Goal: Transaction & Acquisition: Purchase product/service

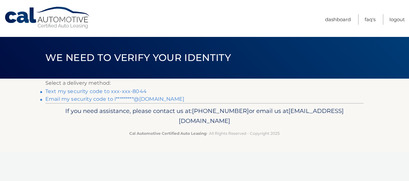
click at [134, 92] on link "Text my security code to xxx-xxx-8044" at bounding box center [95, 91] width 101 height 6
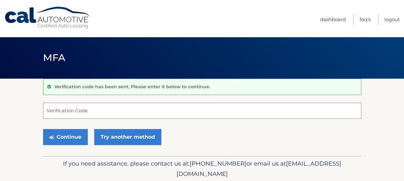
click at [62, 108] on input "Verification Code" at bounding box center [202, 111] width 318 height 16
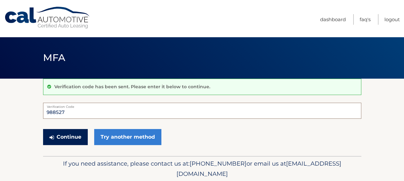
type input "988527"
click at [67, 134] on button "Continue" at bounding box center [65, 137] width 45 height 16
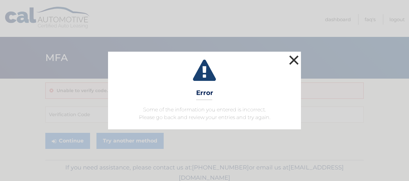
click at [295, 58] on button "×" at bounding box center [293, 60] width 13 height 13
click at [295, 58] on header "MFA" at bounding box center [204, 58] width 318 height 42
click at [294, 58] on button "×" at bounding box center [293, 60] width 13 height 13
click at [294, 58] on header "MFA" at bounding box center [204, 58] width 318 height 42
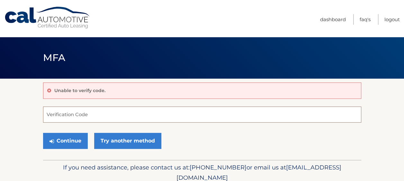
click at [48, 114] on input "Verification Code" at bounding box center [202, 115] width 318 height 16
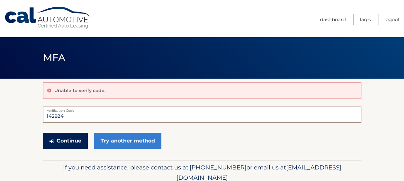
type input "142924"
click at [70, 139] on button "Continue" at bounding box center [65, 141] width 45 height 16
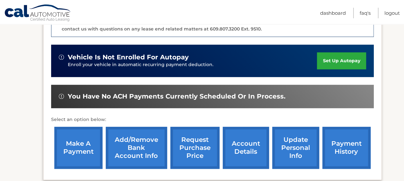
scroll to position [225, 0]
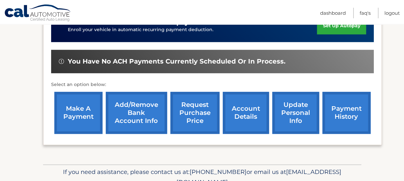
click at [76, 106] on link "make a payment" at bounding box center [78, 113] width 48 height 42
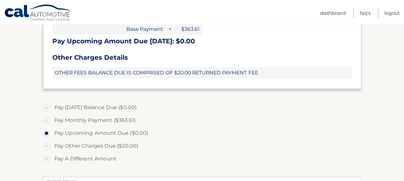
scroll to position [193, 0]
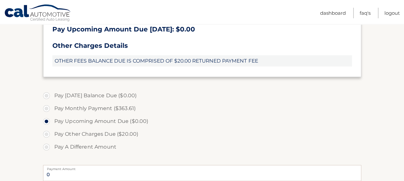
click at [47, 109] on label "Pay Monthly Payment ($363.61)" at bounding box center [202, 108] width 318 height 13
click at [47, 109] on input "Pay Monthly Payment ($363.61)" at bounding box center [49, 107] width 6 height 10
radio input "true"
type input "363.61"
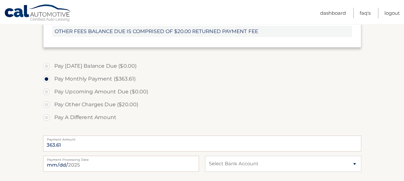
scroll to position [257, 0]
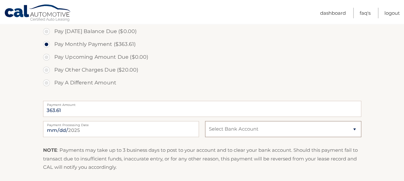
click at [292, 134] on select "Select Bank Account Checking TD BANK NA *****4760 Checking CAPITAL ONE N.A. ***…" at bounding box center [283, 129] width 156 height 16
select select "MTIzMDZiZWItYzMzNy00YjNjLWEwNGMtMTc2MGQzNDU1Mzlk"
click at [205, 121] on select "Select Bank Account Checking TD BANK NA *****4760 Checking CAPITAL ONE N.A. ***…" at bounding box center [283, 129] width 156 height 16
drag, startPoint x: 289, startPoint y: 138, endPoint x: 287, endPoint y: 159, distance: 21.2
click at [287, 159] on p "NOTE : Payments may take up to 3 business days to post to your account and to c…" at bounding box center [202, 158] width 318 height 25
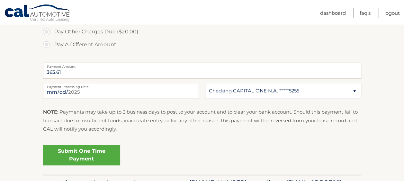
scroll to position [337, 0]
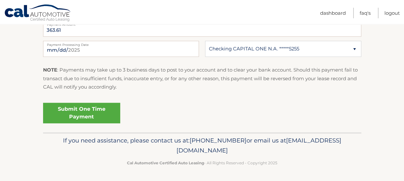
click at [83, 112] on link "Submit One Time Payment" at bounding box center [81, 113] width 77 height 21
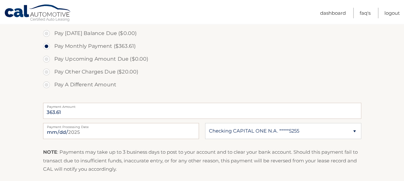
scroll to position [289, 0]
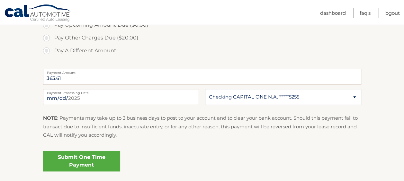
click at [89, 160] on link "Submit One Time Payment" at bounding box center [81, 161] width 77 height 21
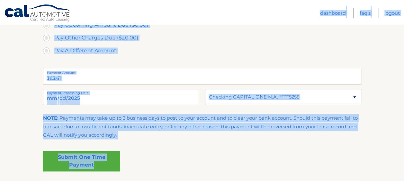
click at [89, 160] on link "Submit One Time Payment" at bounding box center [81, 161] width 77 height 21
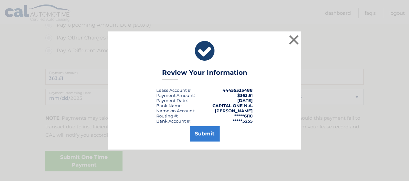
drag, startPoint x: 89, startPoint y: 160, endPoint x: 382, endPoint y: 83, distance: 302.7
click at [382, 83] on div "× Review Your Information Lease Account #: 44455535488 Payment Amount: $363.61 …" at bounding box center [205, 90] width 404 height 118
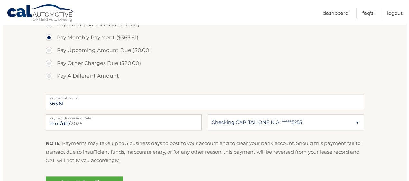
scroll to position [305, 0]
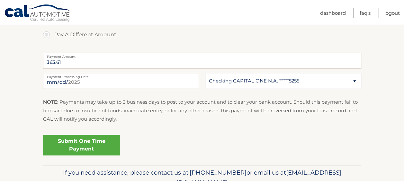
click at [97, 144] on link "Submit One Time Payment" at bounding box center [81, 145] width 77 height 21
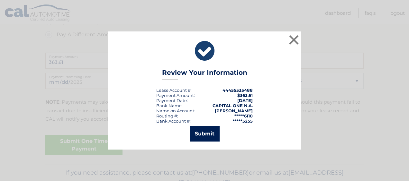
click at [205, 134] on button "Submit" at bounding box center [205, 133] width 30 height 15
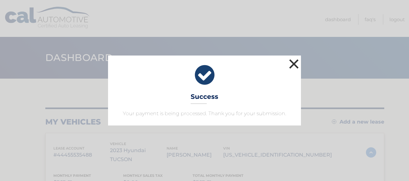
click at [294, 63] on button "×" at bounding box center [293, 64] width 13 height 13
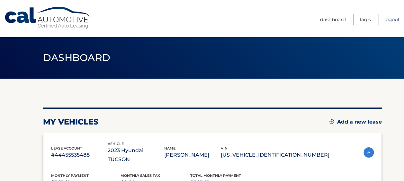
click at [395, 20] on link "Logout" at bounding box center [391, 19] width 15 height 11
